Goal: Task Accomplishment & Management: Use online tool/utility

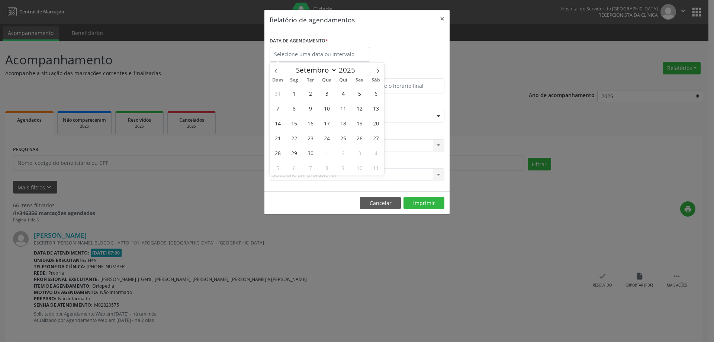
select select "8"
click at [296, 96] on span "1" at bounding box center [294, 93] width 14 height 14
type input "[DATE]"
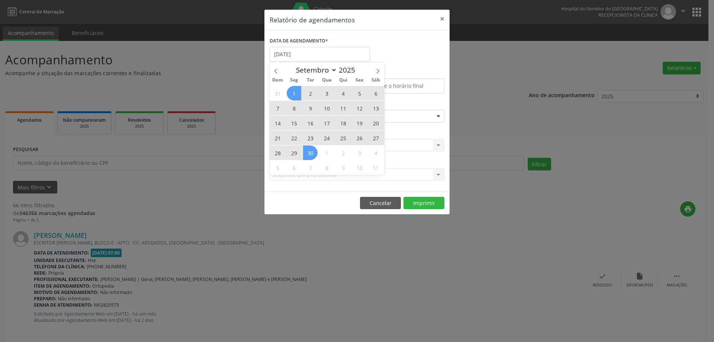
click at [307, 149] on span "30" at bounding box center [310, 152] width 14 height 14
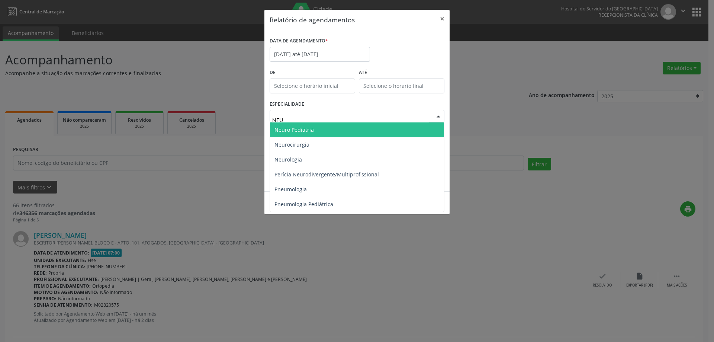
type input "NEUR"
click at [319, 135] on span "Neuro Pediatria" at bounding box center [357, 129] width 174 height 15
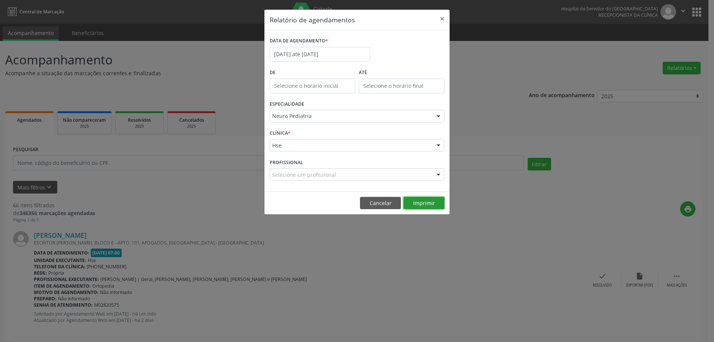
click at [421, 202] on button "Imprimir" at bounding box center [423, 203] width 41 height 13
click at [445, 22] on button "×" at bounding box center [442, 19] width 15 height 18
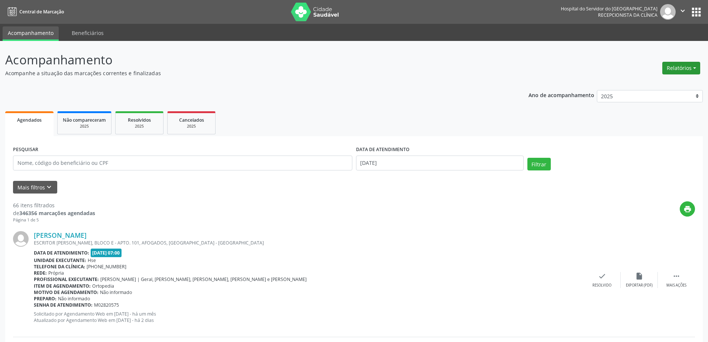
click at [683, 68] on button "Relatórios" at bounding box center [682, 68] width 38 height 13
click at [652, 81] on link "Agendamentos" at bounding box center [661, 84] width 80 height 10
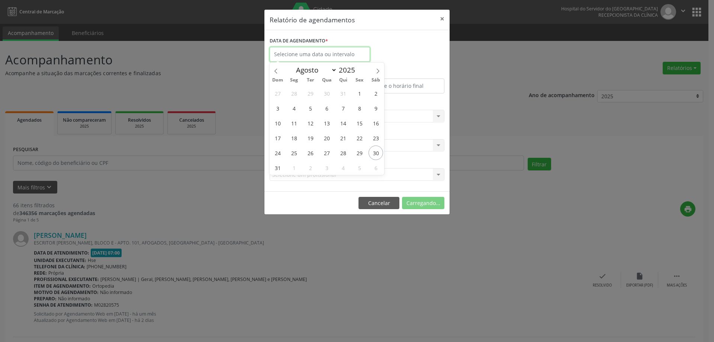
click at [328, 52] on input "text" at bounding box center [320, 54] width 100 height 15
click at [376, 72] on icon at bounding box center [377, 70] width 5 height 5
select select "8"
click at [291, 95] on span "1" at bounding box center [294, 93] width 14 height 14
type input "[DATE]"
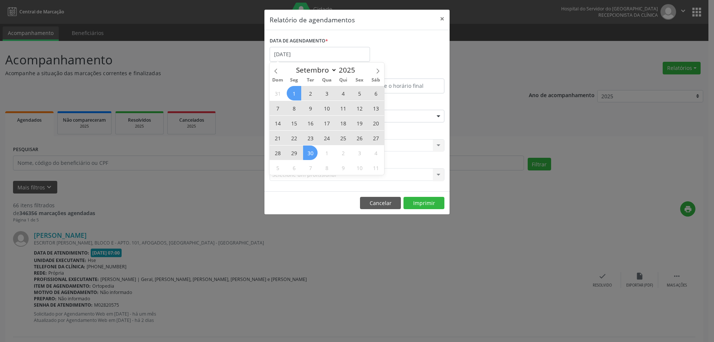
click at [315, 152] on span "30" at bounding box center [310, 152] width 14 height 14
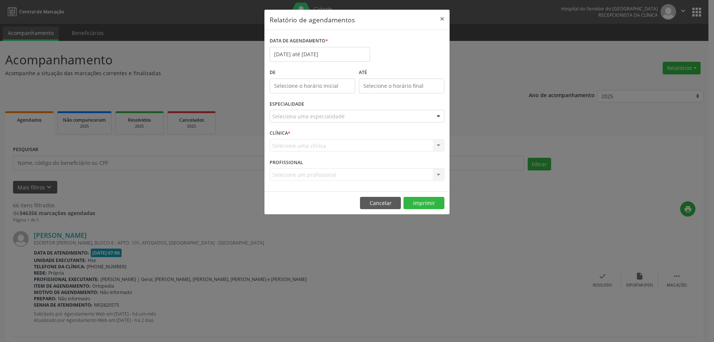
click at [362, 116] on div "Seleciona uma especialidade" at bounding box center [357, 116] width 175 height 13
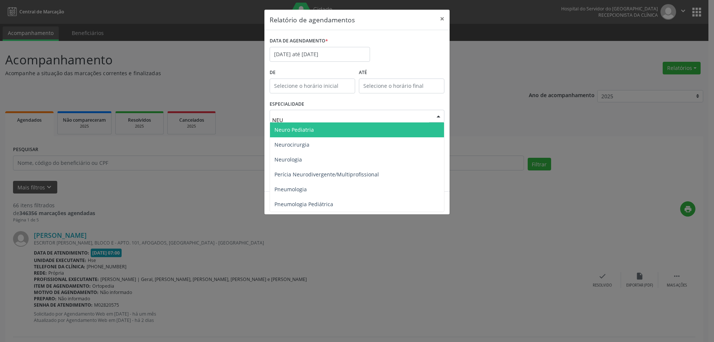
type input "NEUR"
click at [338, 127] on span "Neuro Pediatria" at bounding box center [357, 129] width 174 height 15
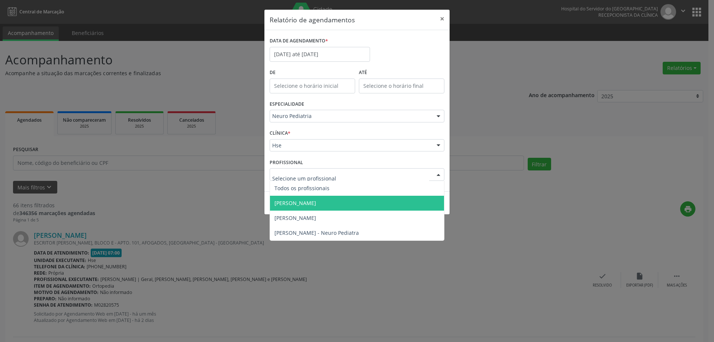
click at [338, 204] on span "[PERSON_NAME]" at bounding box center [357, 203] width 174 height 15
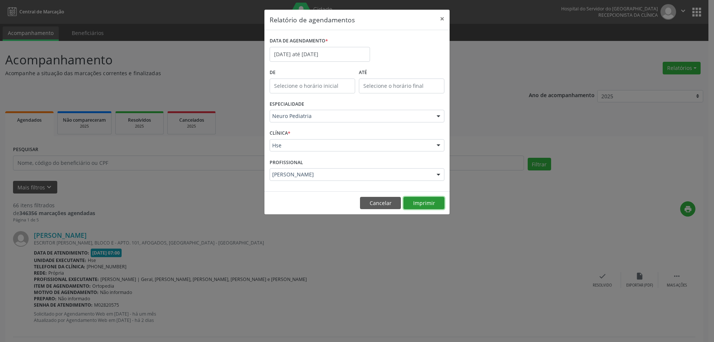
click at [426, 205] on button "Imprimir" at bounding box center [423, 203] width 41 height 13
click at [442, 19] on button "×" at bounding box center [442, 19] width 15 height 18
